Goal: Transaction & Acquisition: Purchase product/service

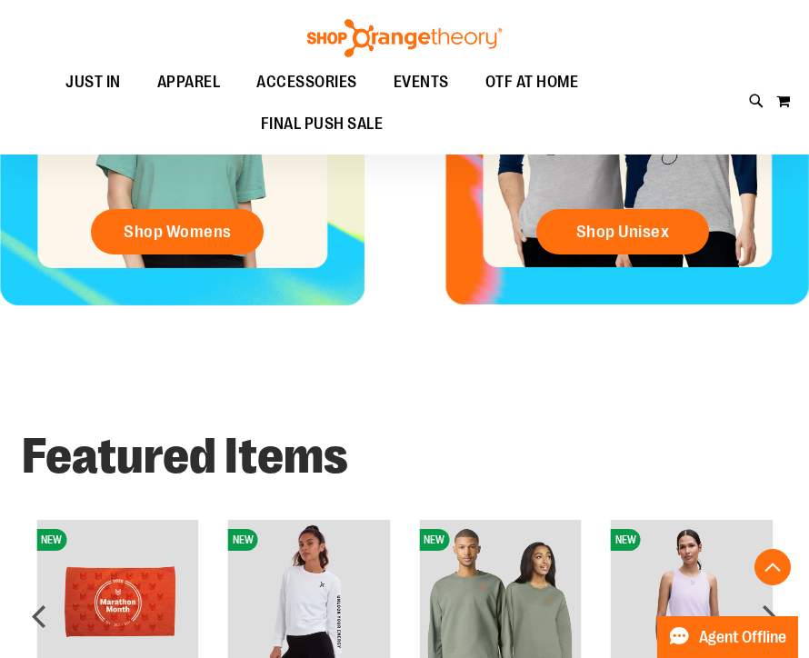
scroll to position [742, 0]
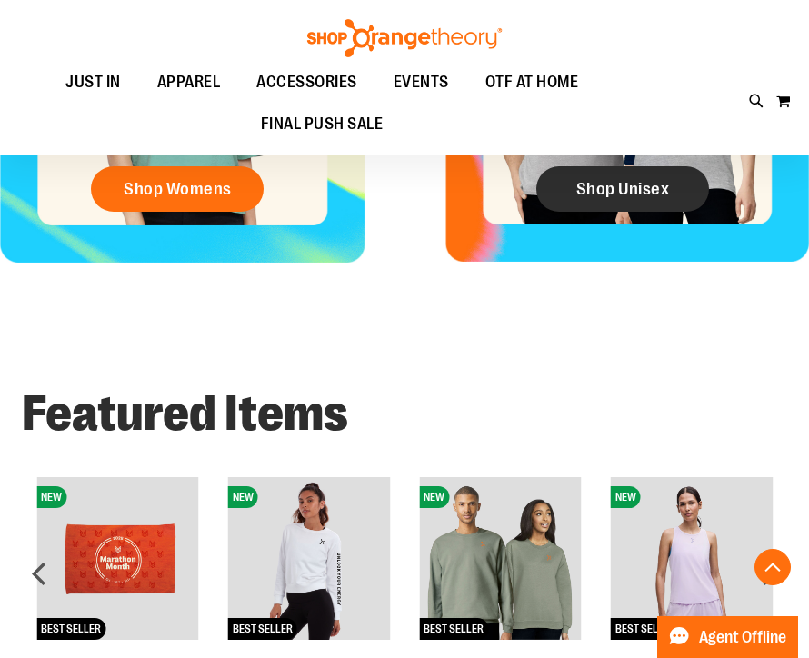
click at [631, 189] on span "Shop Unisex" at bounding box center [623, 189] width 94 height 20
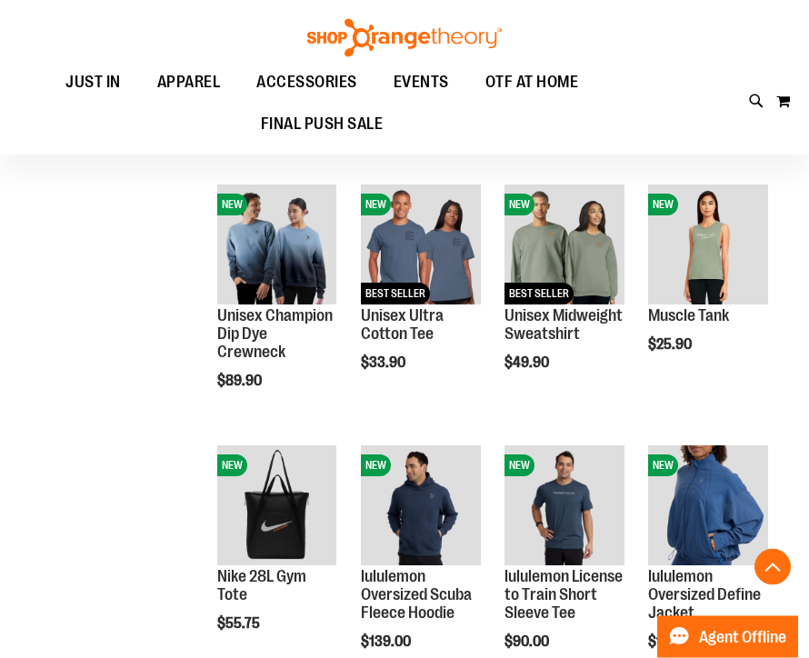
scroll to position [959, 0]
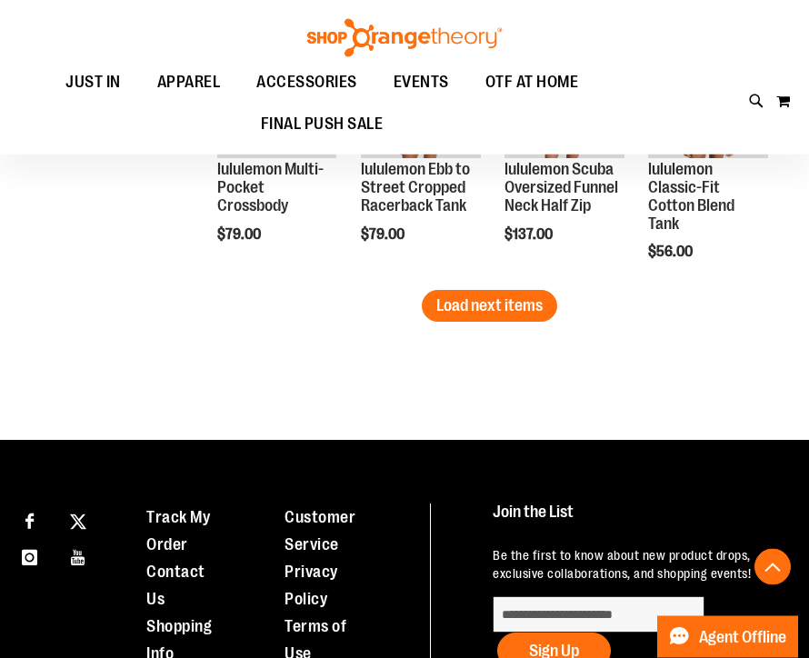
scroll to position [2409, 0]
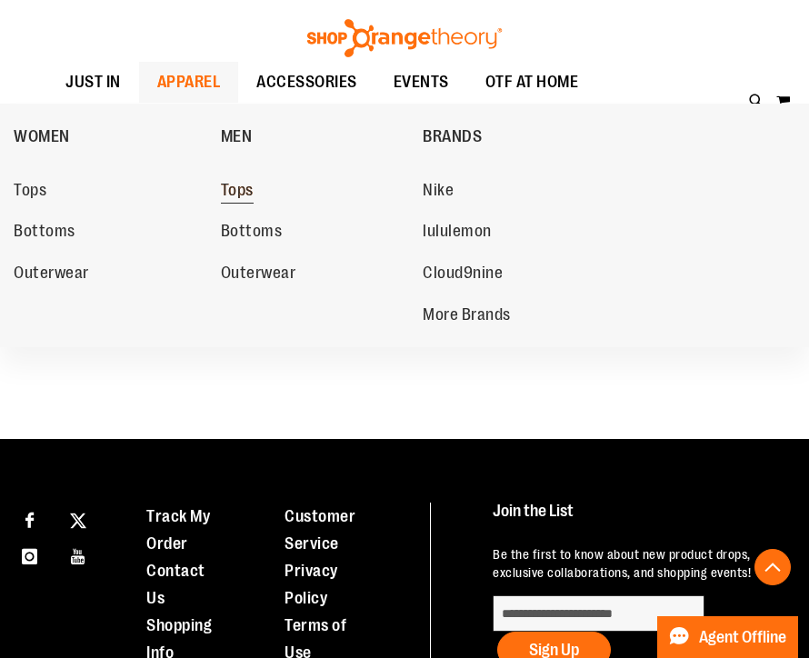
click at [249, 176] on link "Tops" at bounding box center [321, 190] width 200 height 33
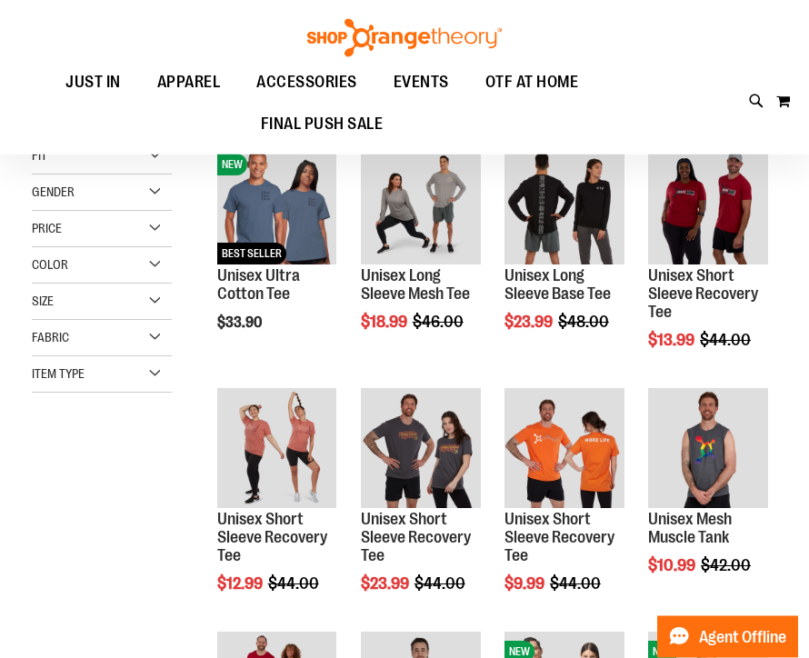
scroll to position [215, 0]
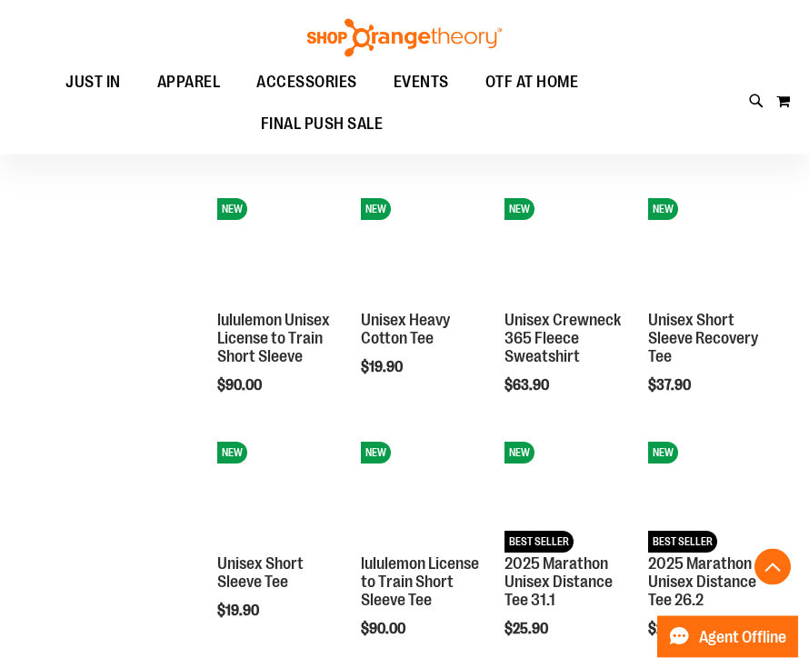
scroll to position [906, 0]
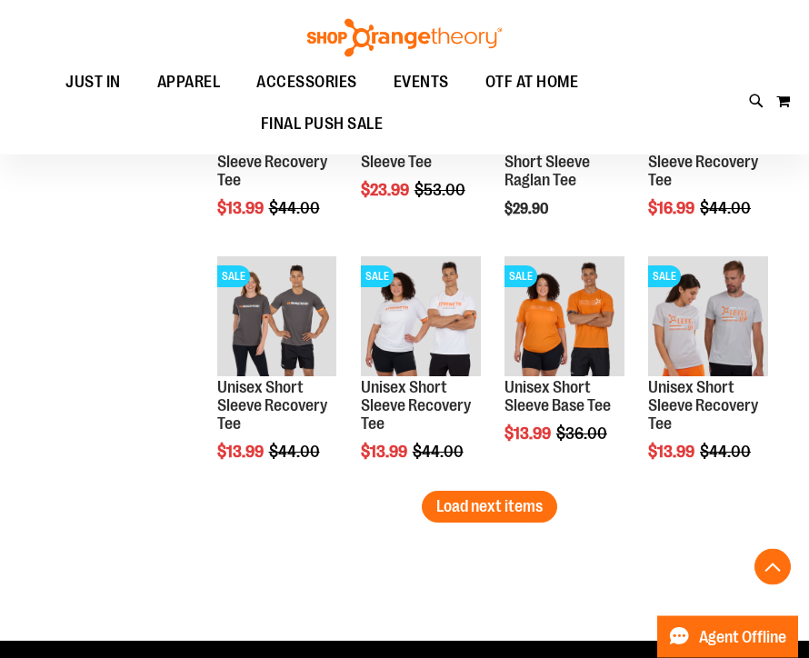
scroll to position [2052, 0]
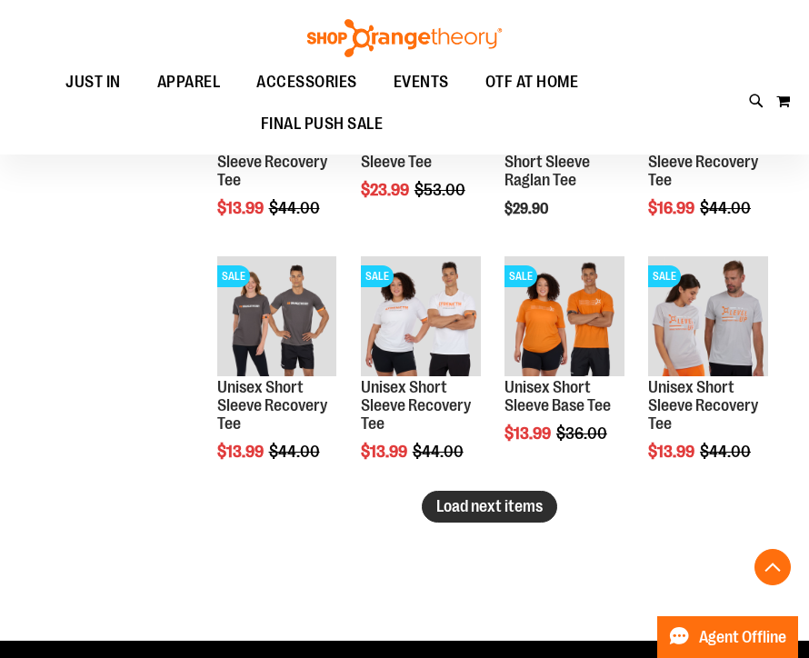
click at [501, 507] on span "Load next items" at bounding box center [489, 506] width 106 height 18
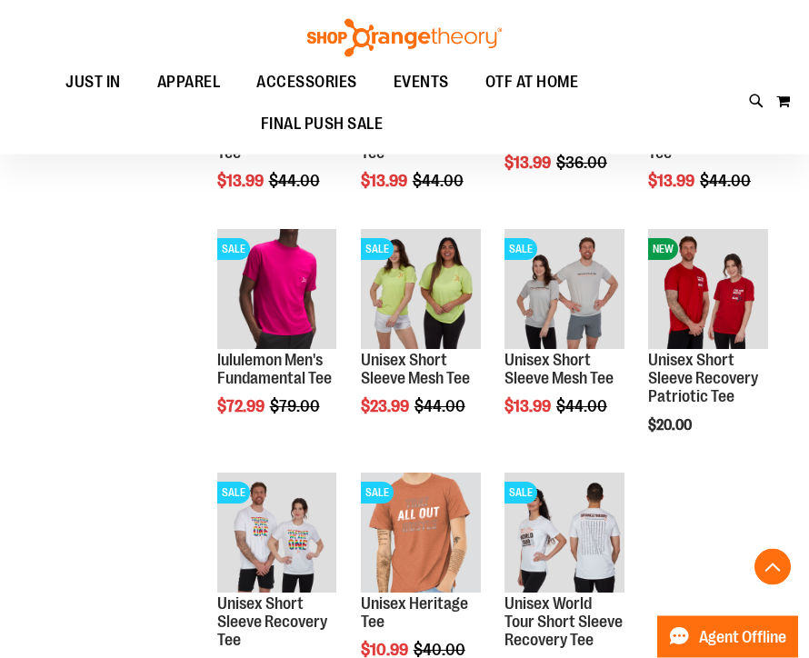
scroll to position [2323, 0]
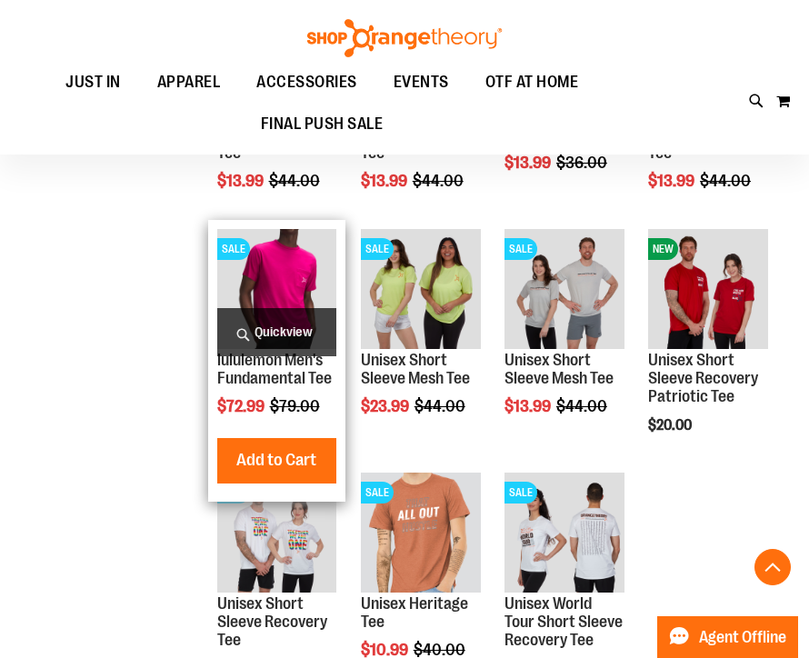
click at [283, 274] on img "product" at bounding box center [277, 289] width 120 height 120
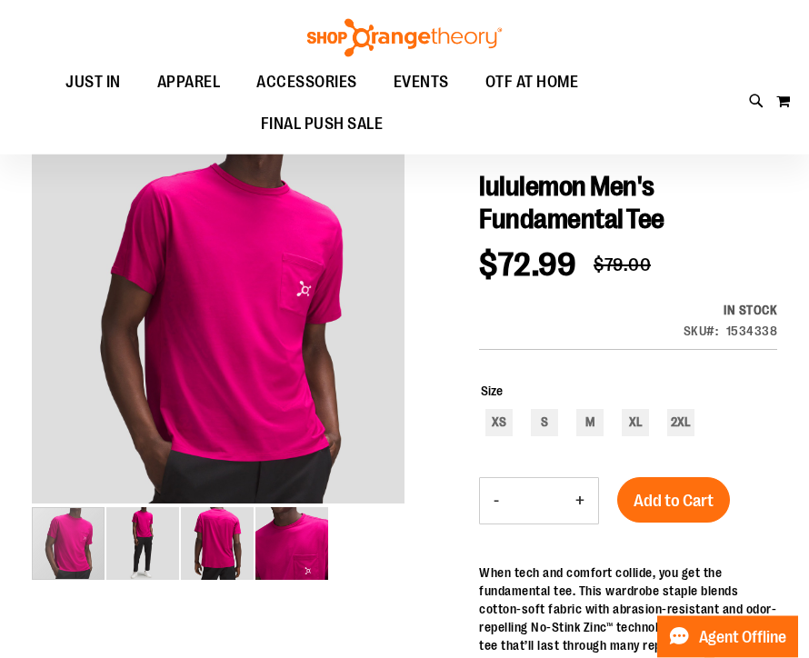
scroll to position [68, 0]
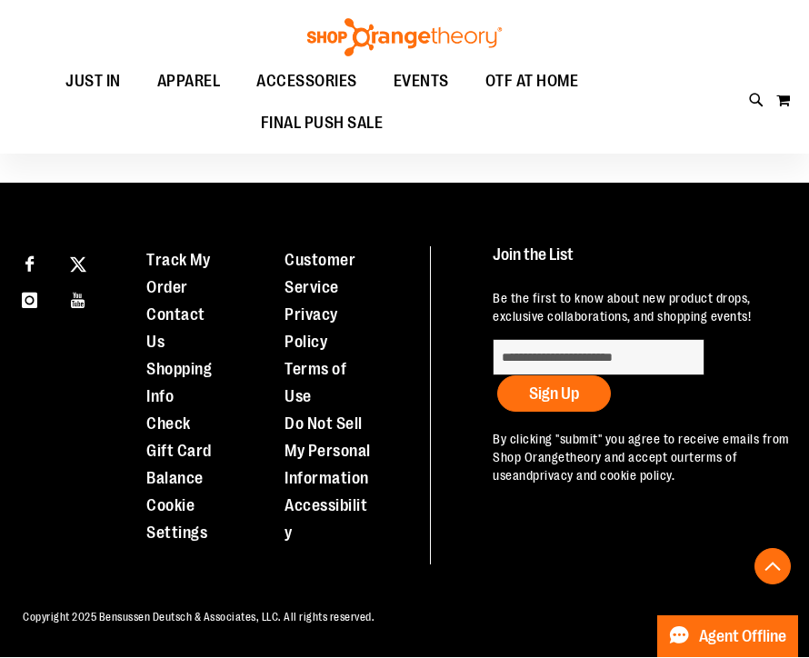
scroll to position [619, 0]
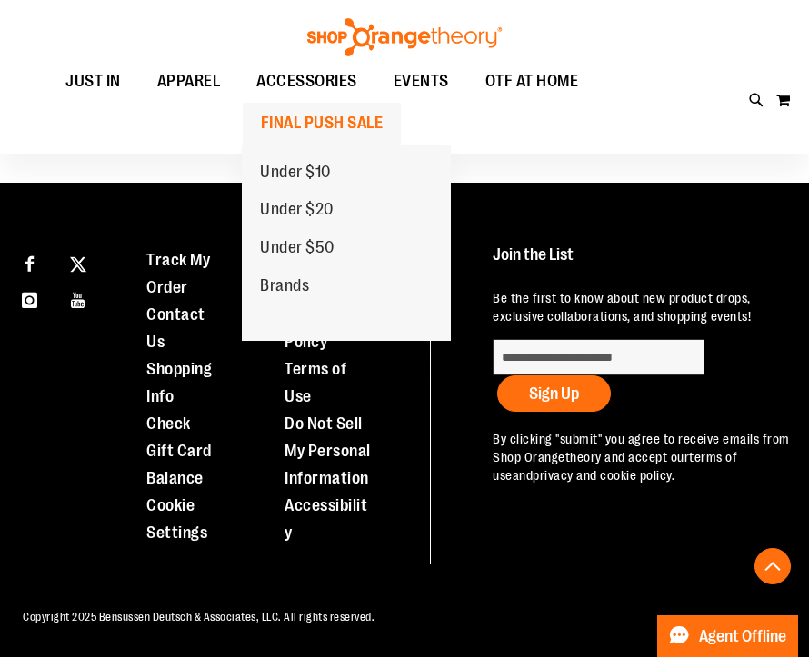
click at [369, 119] on span "FINAL PUSH SALE" at bounding box center [322, 124] width 123 height 41
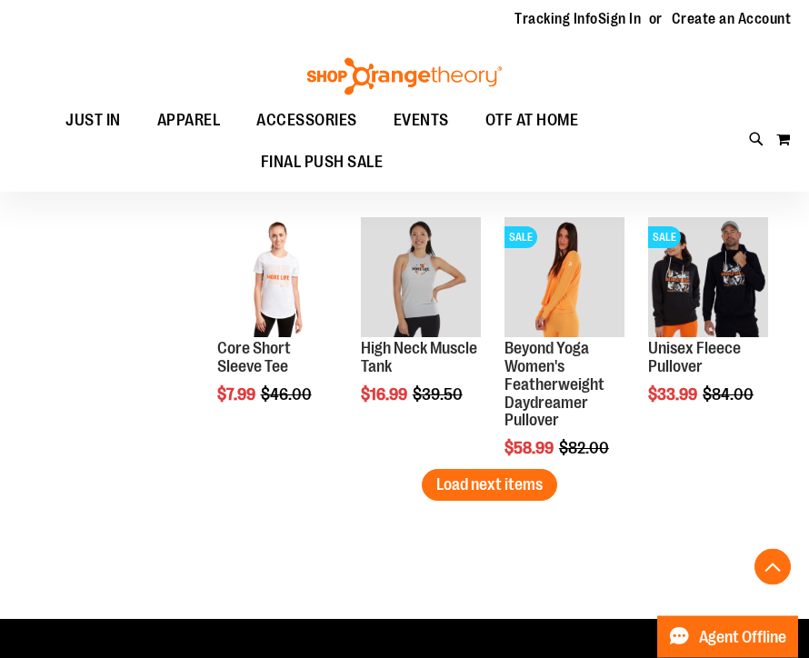
scroll to position [2230, 0]
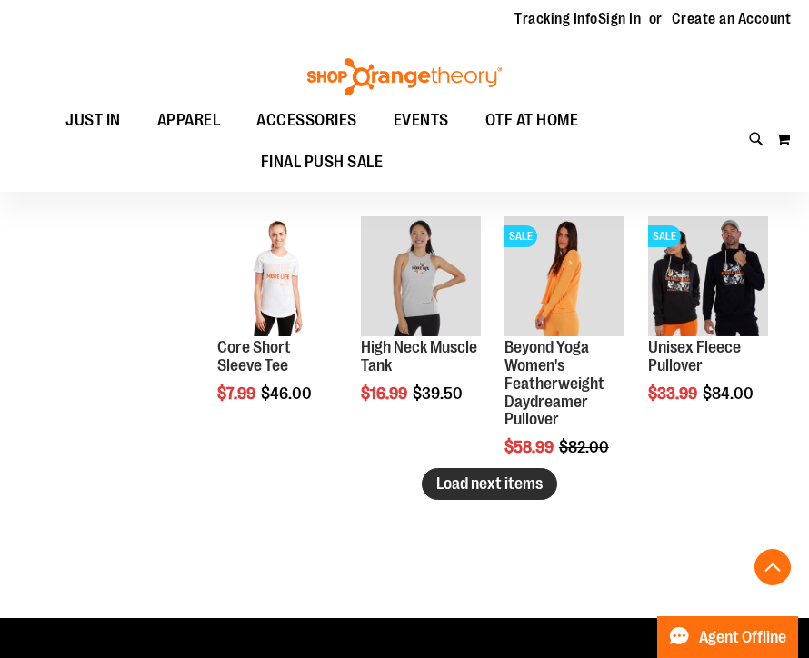
click at [506, 480] on span "Load next items" at bounding box center [489, 483] width 106 height 18
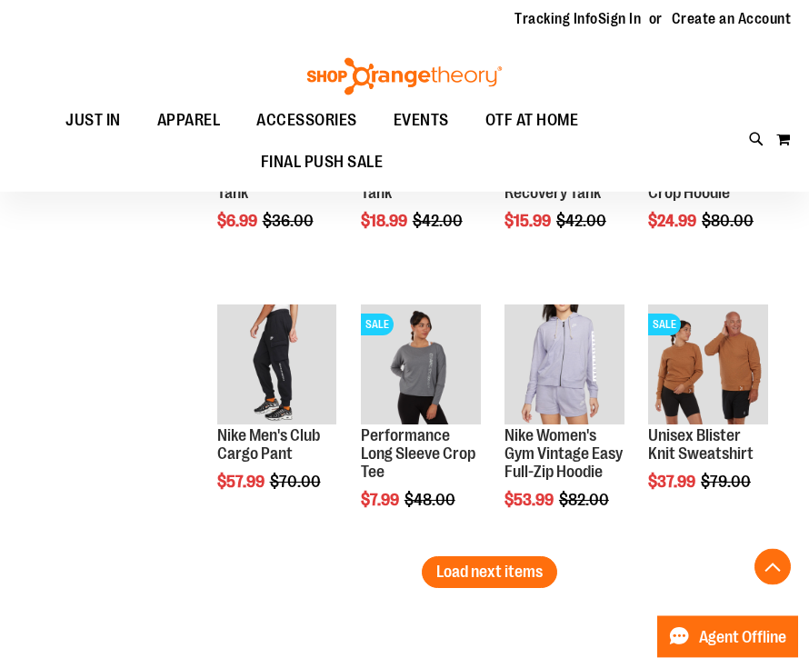
scroll to position [2924, 0]
click at [508, 557] on button "Load next items" at bounding box center [489, 572] width 135 height 32
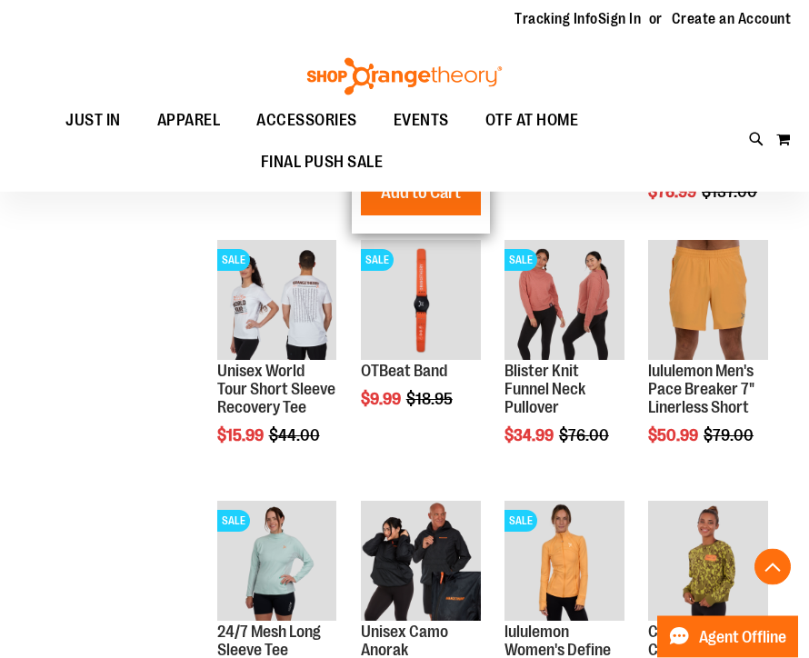
scroll to position [3511, 0]
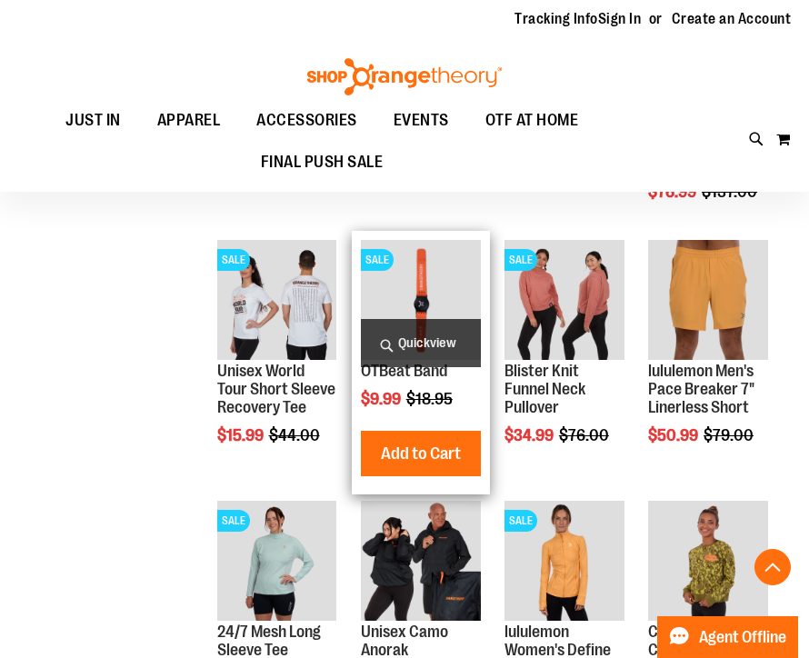
click at [439, 264] on img "product" at bounding box center [421, 300] width 120 height 120
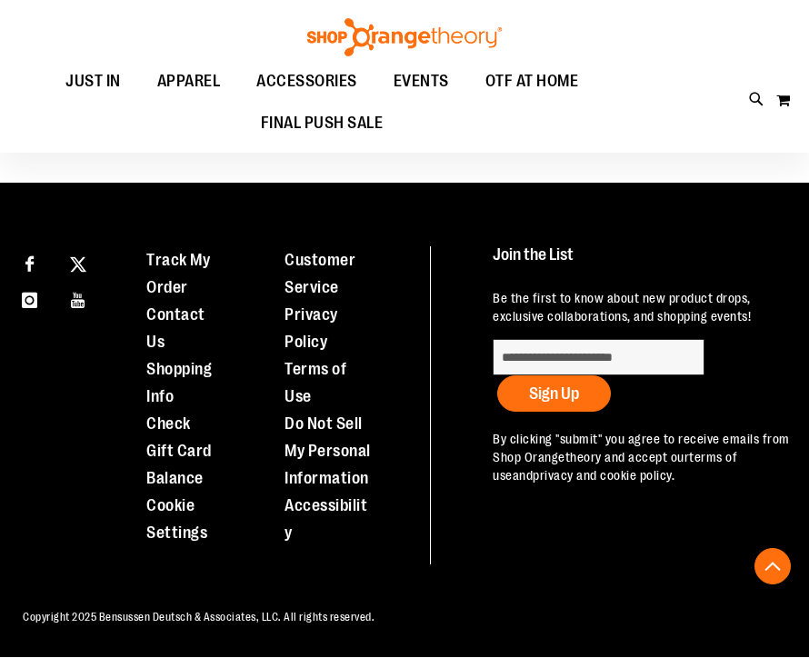
scroll to position [829, 0]
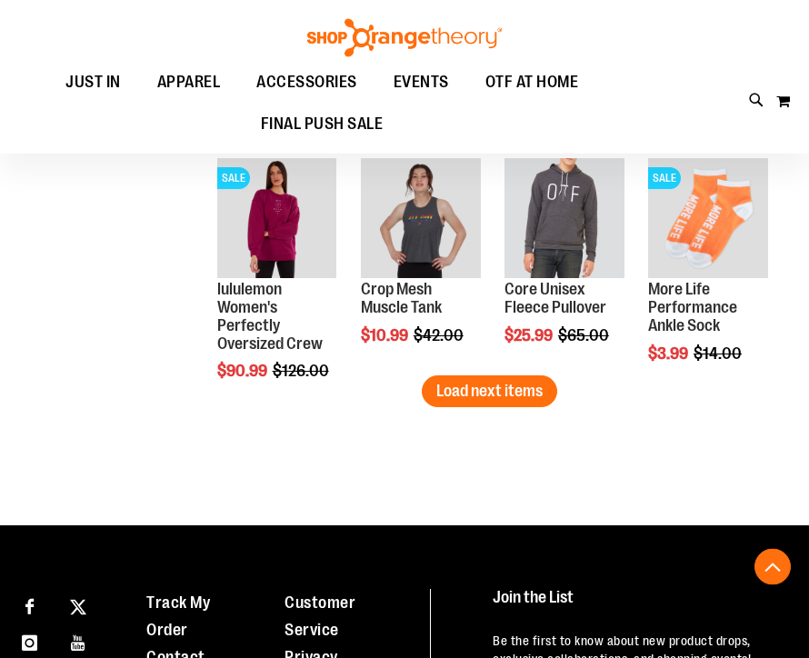
scroll to position [1821, 0]
click at [495, 394] on span "Load next items" at bounding box center [489, 391] width 106 height 18
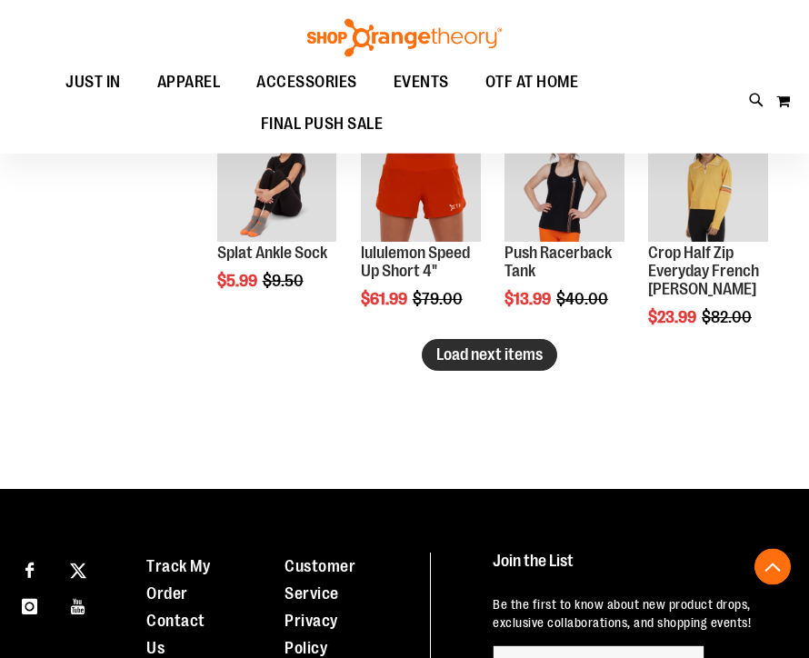
click at [502, 348] on span "Load next items" at bounding box center [489, 355] width 106 height 18
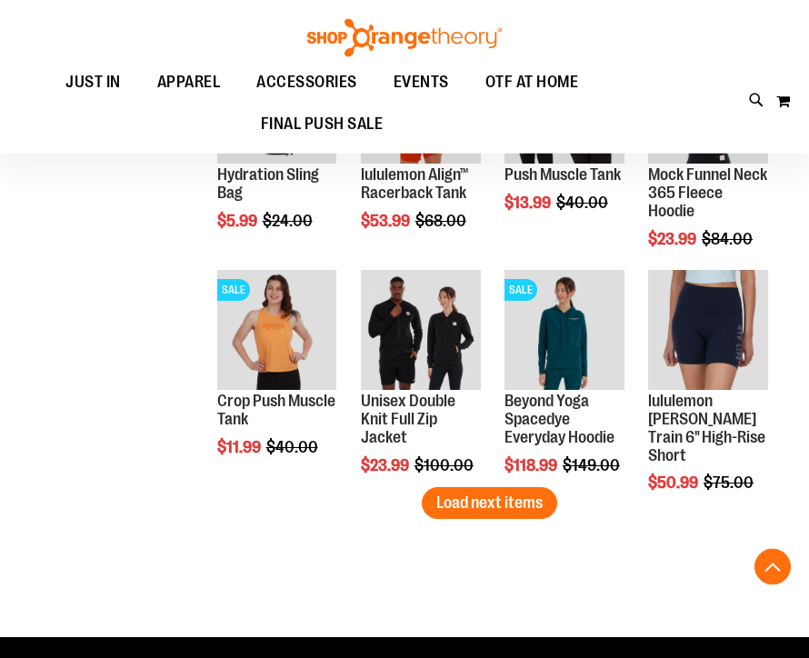
scroll to position [3067, 0]
click at [542, 513] on button "Load next items" at bounding box center [489, 503] width 135 height 32
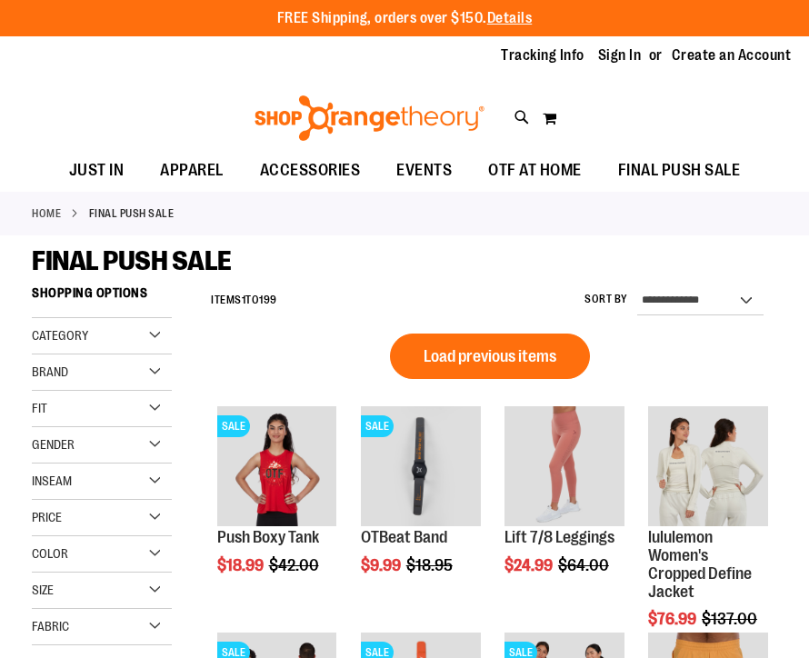
click at [133, 347] on div "Category" at bounding box center [102, 336] width 140 height 36
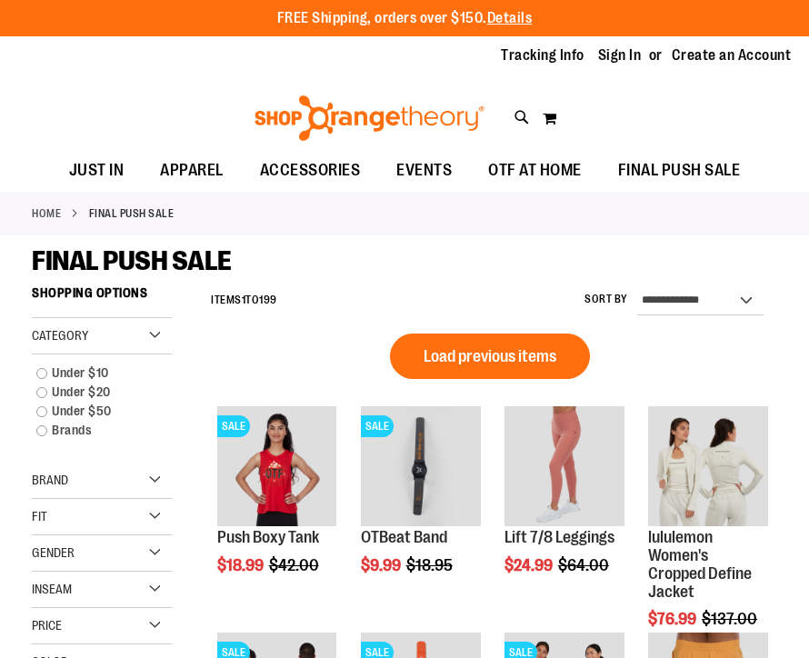
click at [159, 551] on div "Gender" at bounding box center [102, 553] width 140 height 36
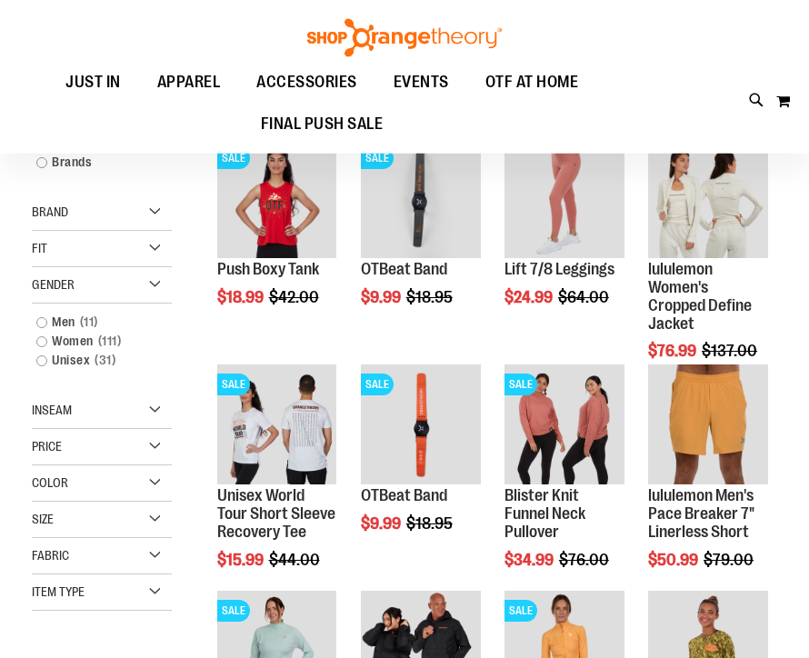
scroll to position [74, 0]
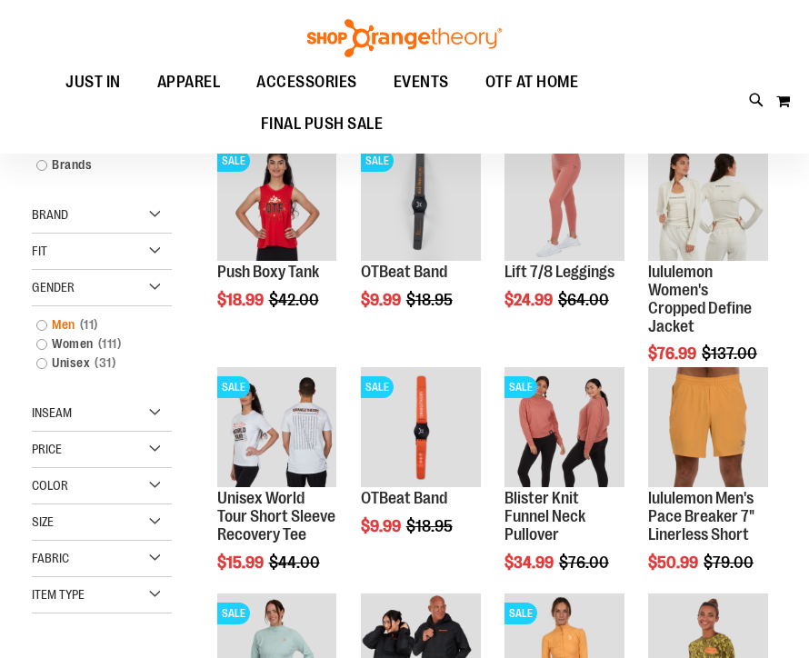
click at [43, 316] on link "Men 11 items" at bounding box center [94, 324] width 134 height 19
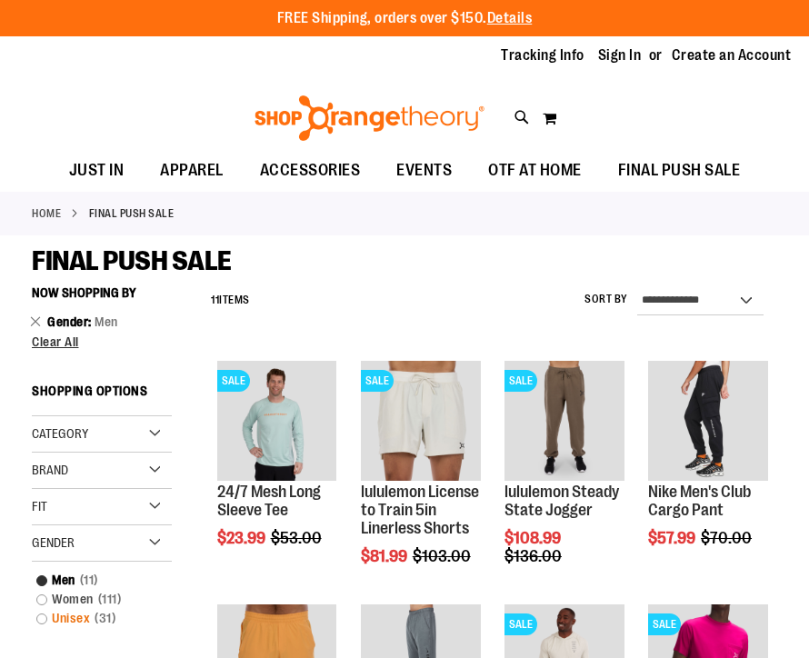
click at [93, 615] on span "31 items" at bounding box center [105, 618] width 30 height 19
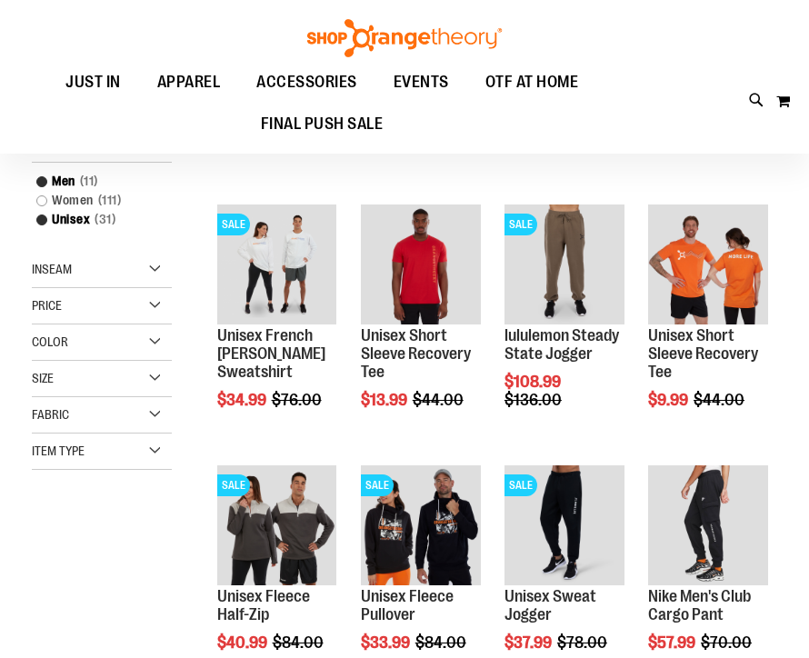
scroll to position [276, 0]
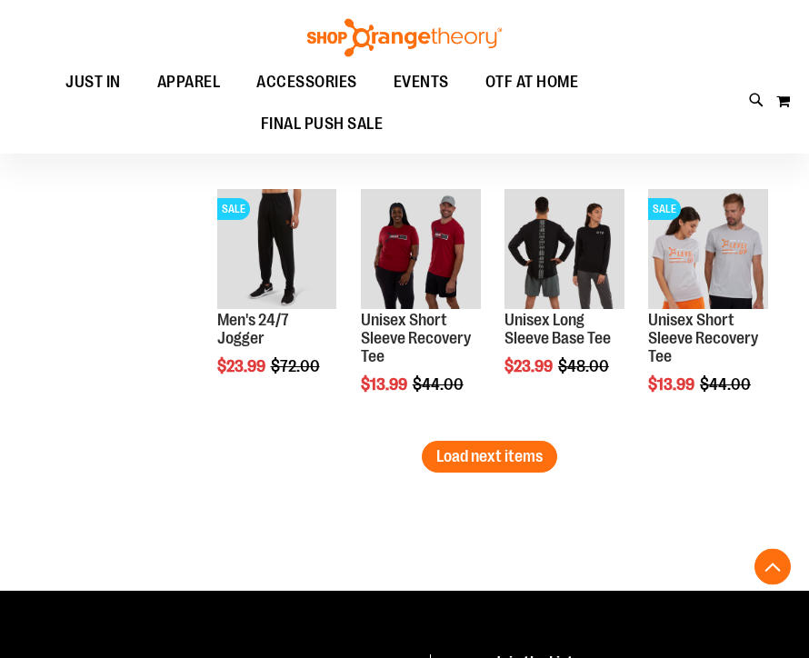
scroll to position [2067, 0]
click at [523, 463] on span "Load next items" at bounding box center [489, 456] width 106 height 18
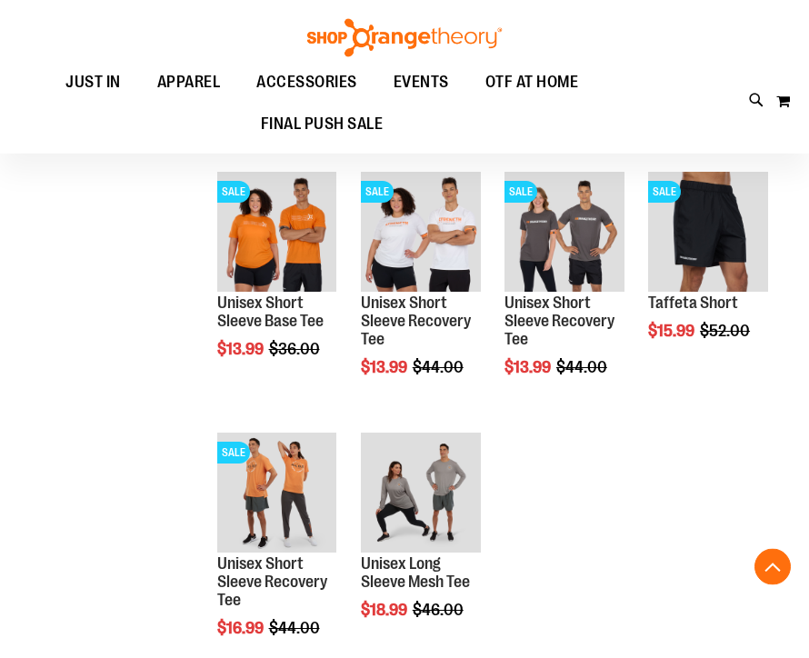
scroll to position [2346, 0]
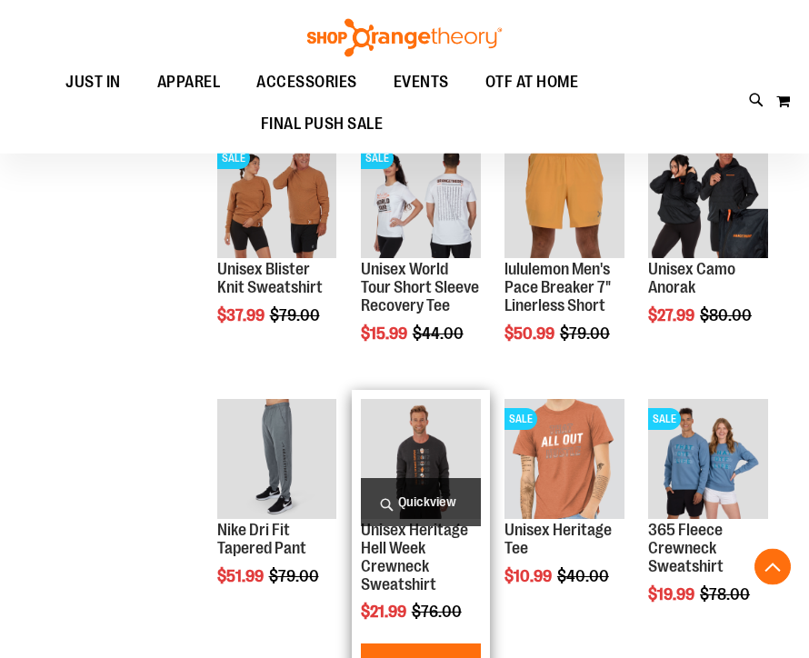
scroll to position [813, 0]
click at [427, 408] on img "product" at bounding box center [421, 459] width 120 height 120
